Goal: Task Accomplishment & Management: Complete application form

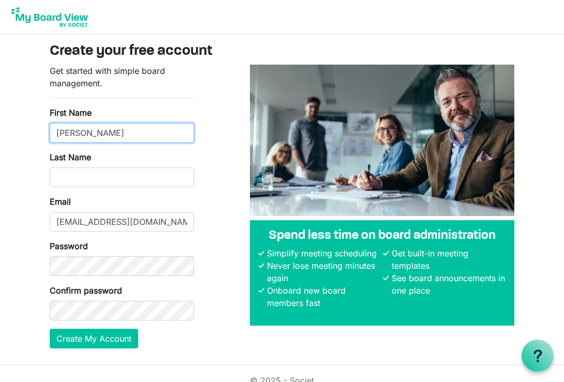
type input "Jonathan"
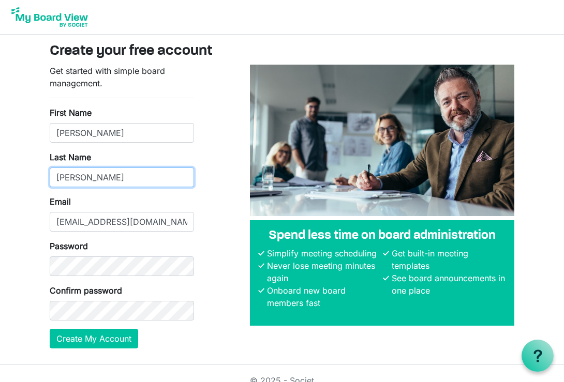
type input "Burnett"
click at [126, 289] on div "Confirm password" at bounding box center [122, 303] width 144 height 36
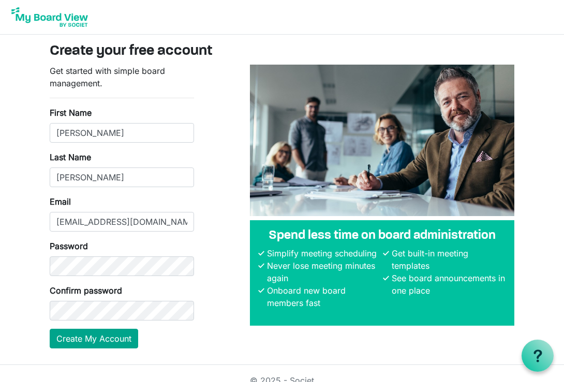
click at [111, 337] on button "Create My Account" at bounding box center [94, 339] width 88 height 20
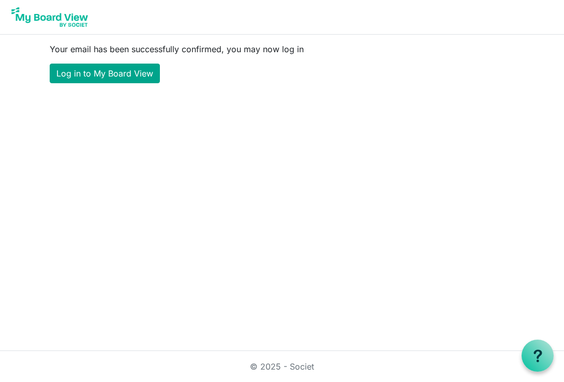
click at [141, 72] on link "Log in to My Board View" at bounding box center [105, 74] width 110 height 20
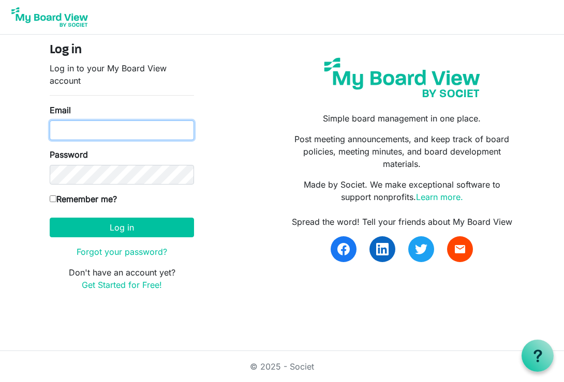
type input "jburnettproductions@gmail.com"
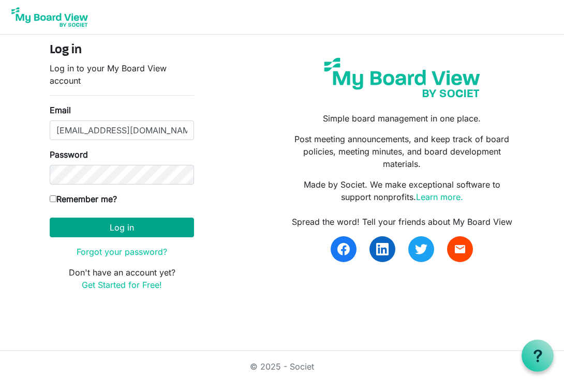
click at [133, 231] on button "Log in" at bounding box center [122, 228] width 144 height 20
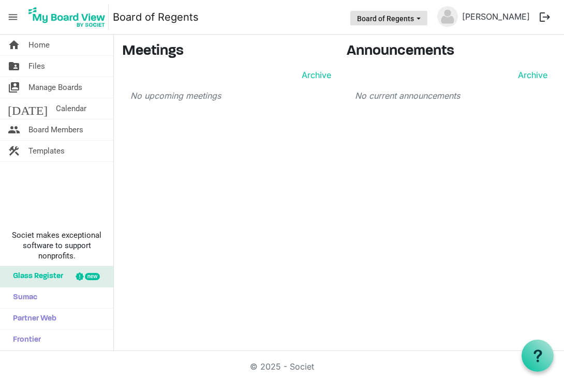
click at [401, 21] on button "Board of Regents" at bounding box center [388, 18] width 77 height 14
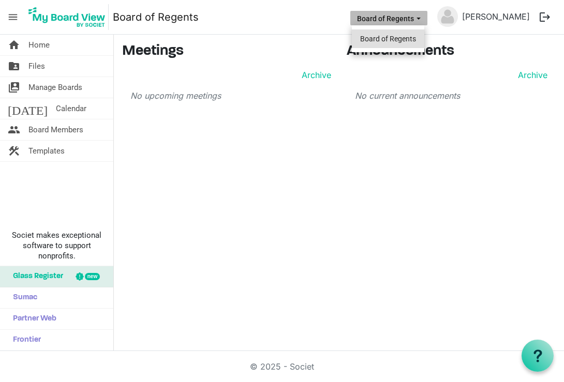
click at [399, 34] on li "Board of Regents" at bounding box center [388, 38] width 72 height 19
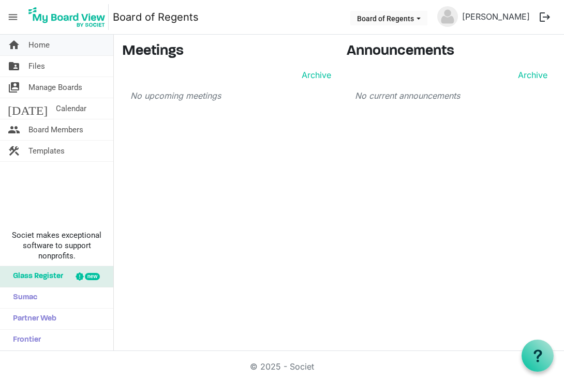
click at [40, 44] on span "Home" at bounding box center [38, 45] width 21 height 21
click at [36, 66] on span "Files" at bounding box center [36, 66] width 17 height 21
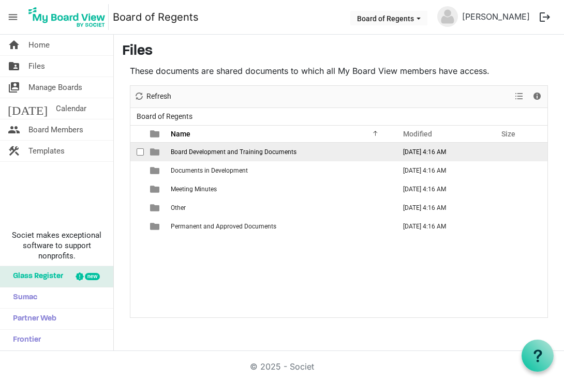
click at [157, 150] on span "is template cell column header type" at bounding box center [154, 151] width 9 height 9
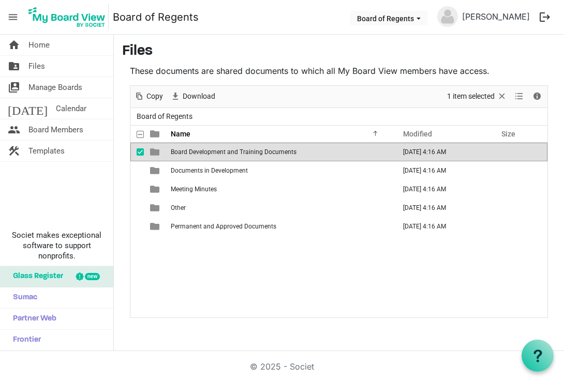
click at [142, 154] on span "checkbox" at bounding box center [140, 151] width 7 height 7
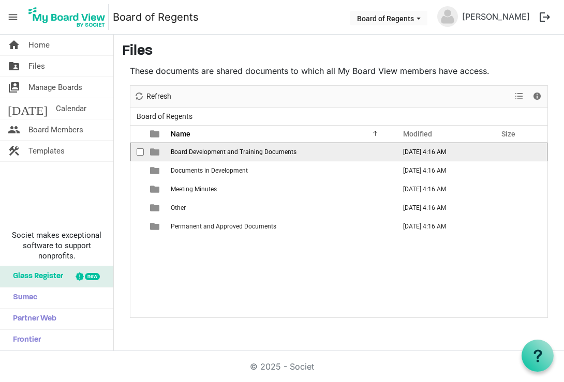
click at [151, 152] on span "is template cell column header type" at bounding box center [154, 151] width 9 height 9
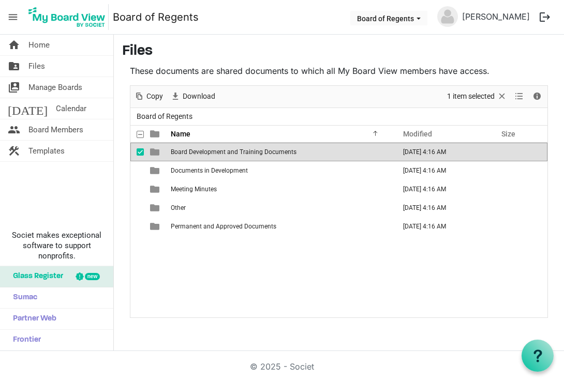
click at [151, 152] on span "is template cell column header type" at bounding box center [154, 151] width 9 height 9
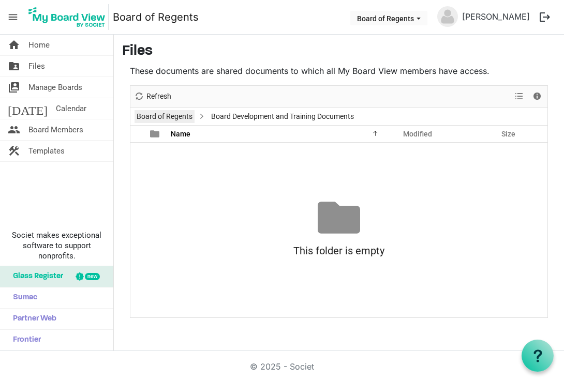
click at [161, 111] on link "Board of Regents" at bounding box center [164, 116] width 60 height 13
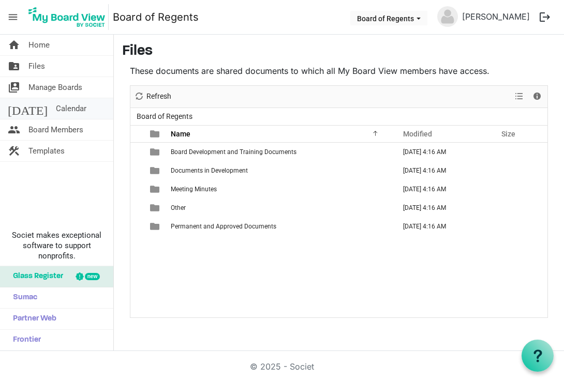
click at [56, 108] on span "Calendar" at bounding box center [71, 108] width 31 height 21
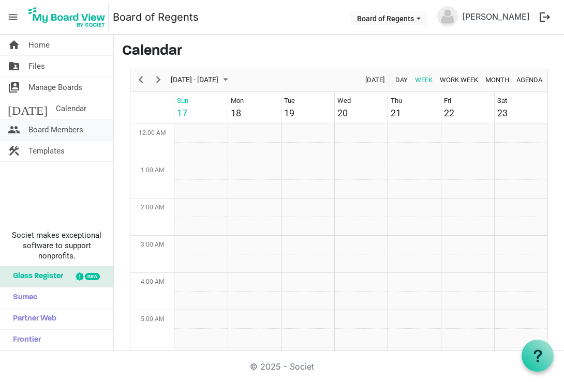
click at [58, 130] on span "Board Members" at bounding box center [55, 129] width 55 height 21
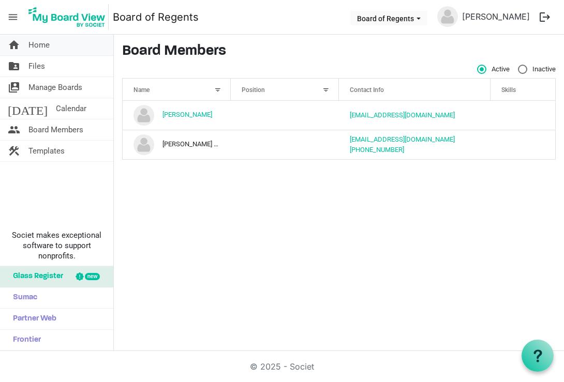
click at [79, 48] on link "home Home" at bounding box center [56, 45] width 113 height 21
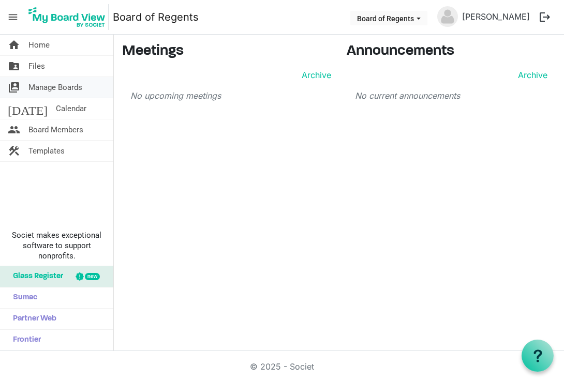
click at [73, 85] on span "Manage Boards" at bounding box center [55, 87] width 54 height 21
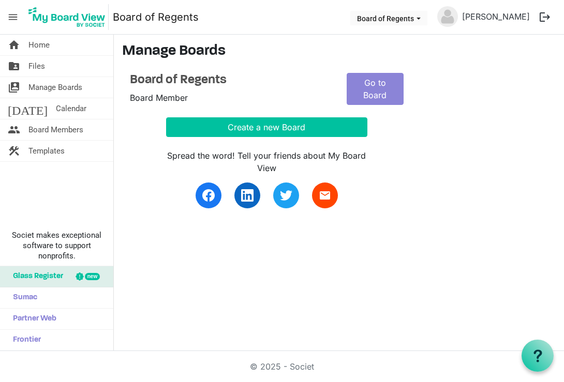
click at [13, 16] on span "menu" at bounding box center [13, 17] width 20 height 20
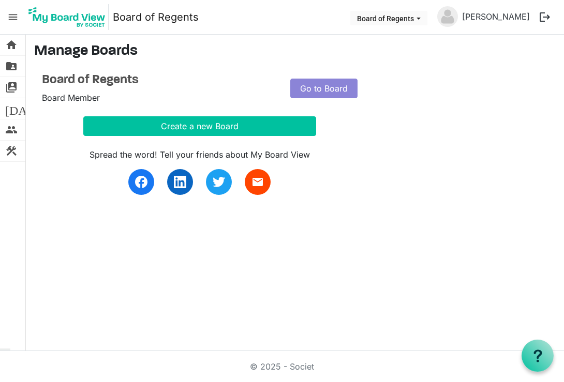
click at [13, 15] on span "menu" at bounding box center [13, 17] width 20 height 20
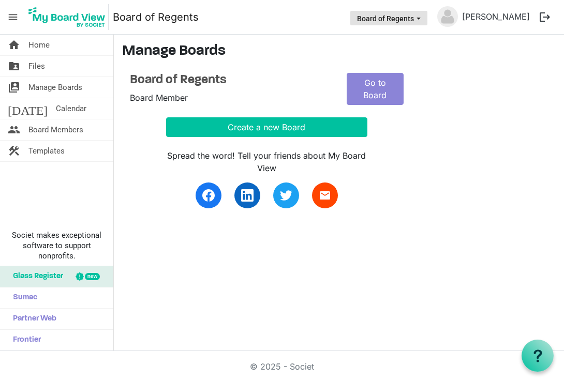
click at [375, 23] on button "Board of Regents" at bounding box center [388, 18] width 77 height 14
click at [20, 18] on span "menu" at bounding box center [13, 17] width 20 height 20
